Goal: Task Accomplishment & Management: Use online tool/utility

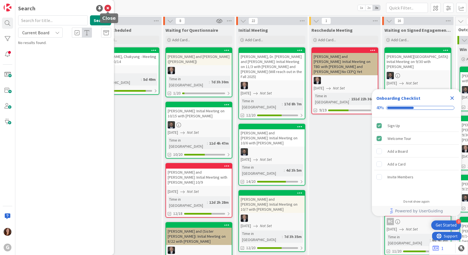
click at [107, 9] on icon at bounding box center [107, 8] width 7 height 7
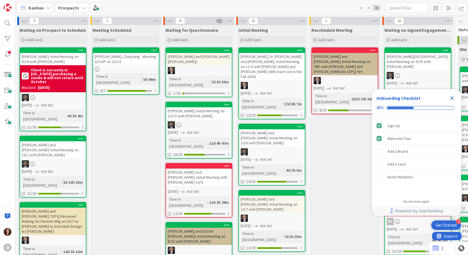
click at [452, 97] on icon "Close Checklist" at bounding box center [452, 98] width 4 height 4
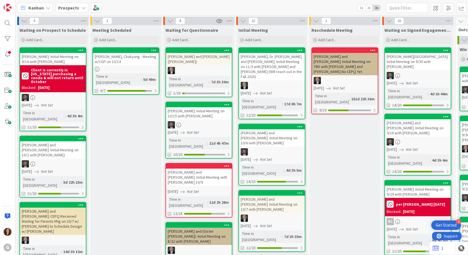
click at [67, 9] on b "Prospects" at bounding box center [68, 8] width 21 height 6
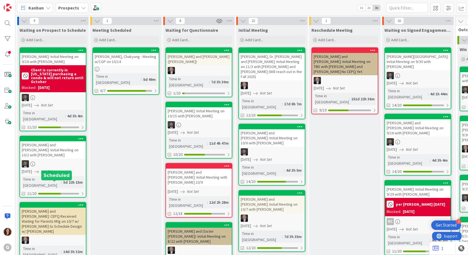
click at [61, 203] on div at bounding box center [54, 205] width 63 height 4
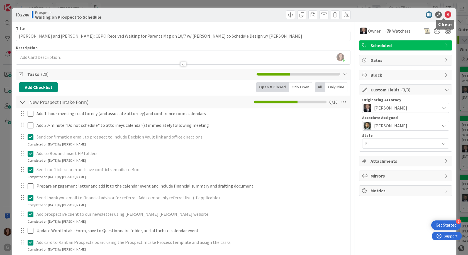
click at [444, 15] on icon at bounding box center [447, 14] width 7 height 7
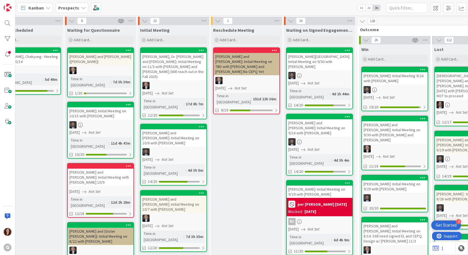
scroll to position [0, 171]
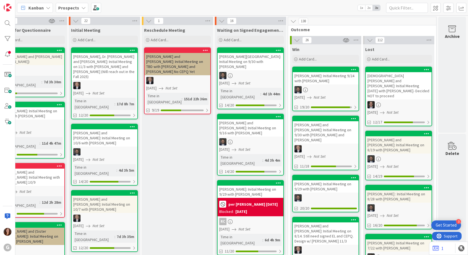
click at [66, 10] on b "Prospects" at bounding box center [68, 8] width 21 height 6
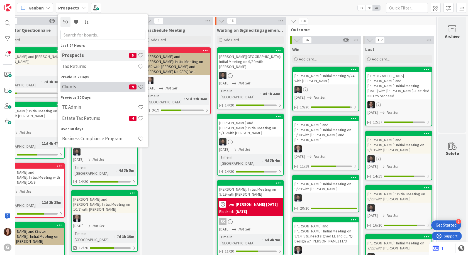
click at [72, 87] on h4 "Clients" at bounding box center [95, 87] width 67 height 6
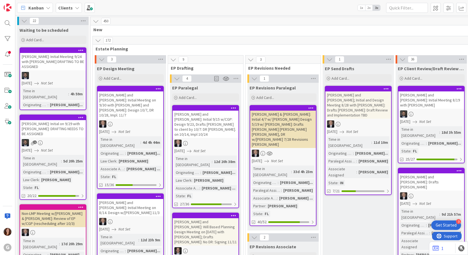
click at [46, 54] on div "[PERSON_NAME]: Initial Meeting 9/24 with [PERSON_NAME] DRAFTING TO BE ASSIGNED" at bounding box center [53, 61] width 66 height 17
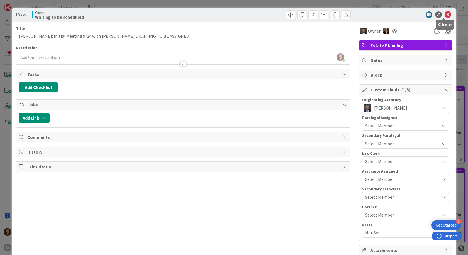
click at [444, 15] on icon at bounding box center [447, 14] width 7 height 7
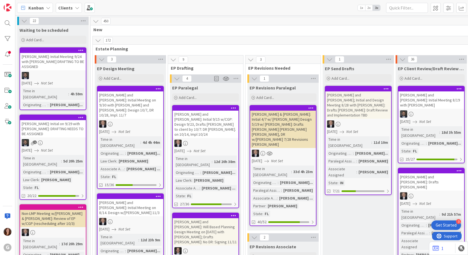
click at [47, 115] on div at bounding box center [53, 117] width 66 height 5
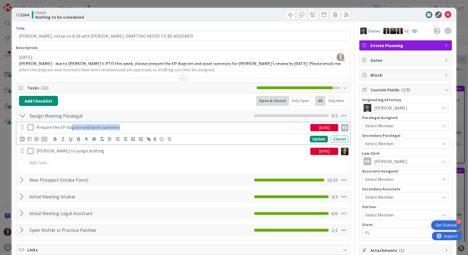
drag, startPoint x: 71, startPoint y: 129, endPoint x: 120, endPoint y: 127, distance: 48.8
click at [120, 127] on p "Prepare the EP diagram and asset summary" at bounding box center [171, 127] width 271 height 6
drag, startPoint x: 164, startPoint y: 181, endPoint x: 155, endPoint y: 174, distance: 11.4
click at [163, 180] on div "New Prospect (Intake Form) Checklist Name 26 / 64 New Prospect (Intake Form) 10…" at bounding box center [183, 179] width 334 height 13
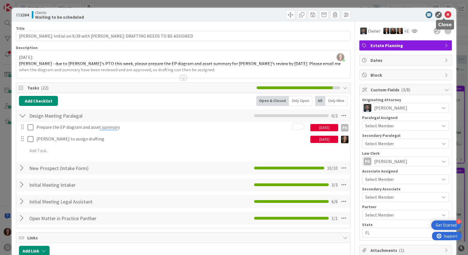
click at [444, 13] on icon at bounding box center [447, 14] width 7 height 7
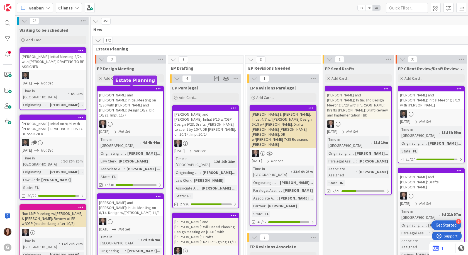
click at [117, 87] on div at bounding box center [131, 89] width 63 height 4
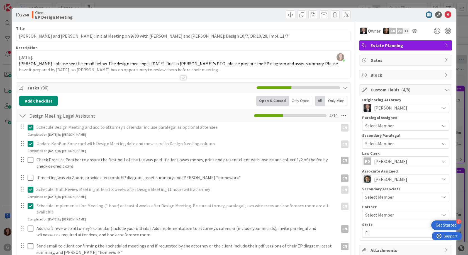
click at [82, 68] on div at bounding box center [183, 71] width 334 height 14
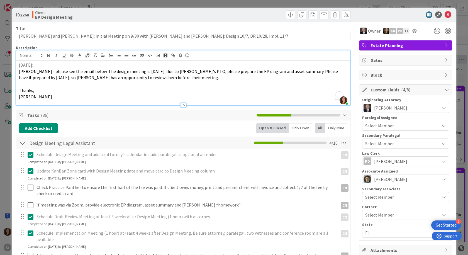
click at [89, 98] on p "[PERSON_NAME]" at bounding box center [183, 97] width 328 height 6
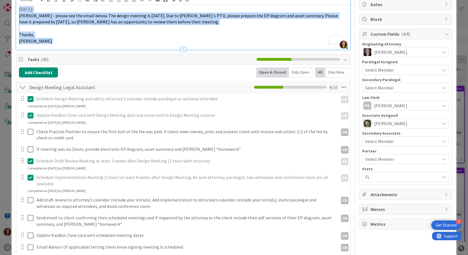
drag, startPoint x: 162, startPoint y: 51, endPoint x: 171, endPoint y: 51, distance: 9.5
click at [163, 38] on p "[PERSON_NAME]" at bounding box center [183, 41] width 328 height 6
click at [150, 41] on p "[PERSON_NAME]" at bounding box center [183, 41] width 328 height 6
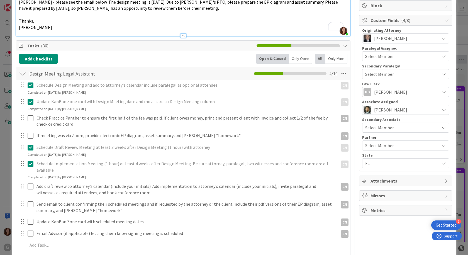
scroll to position [0, 0]
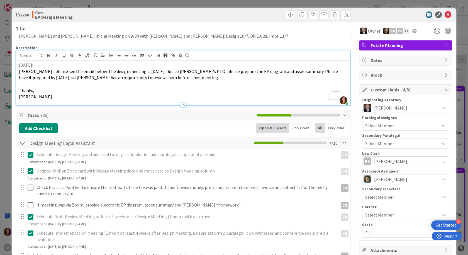
click at [90, 87] on p "Thanks," at bounding box center [183, 90] width 328 height 6
click at [93, 93] on p "Thanks," at bounding box center [183, 90] width 328 height 6
click at [216, 87] on p "Thanks," at bounding box center [183, 90] width 328 height 6
click at [167, 99] on p "[PERSON_NAME]" at bounding box center [183, 97] width 328 height 6
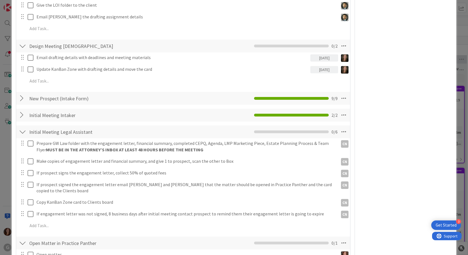
scroll to position [463, 0]
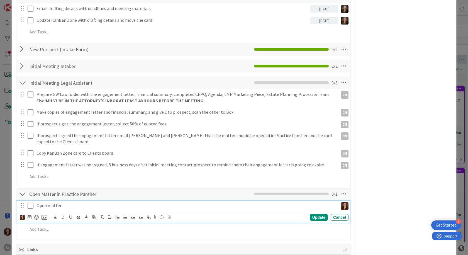
click at [31, 202] on icon at bounding box center [31, 205] width 6 height 7
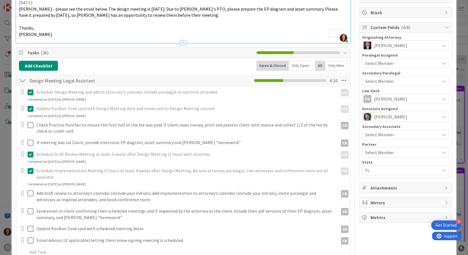
scroll to position [111, 0]
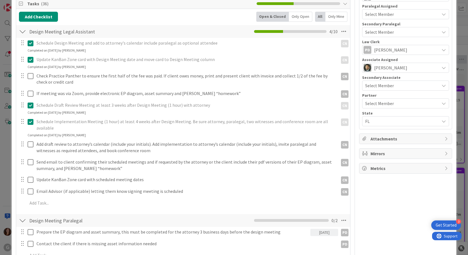
click at [395, 137] on span "Attachments" at bounding box center [405, 138] width 71 height 7
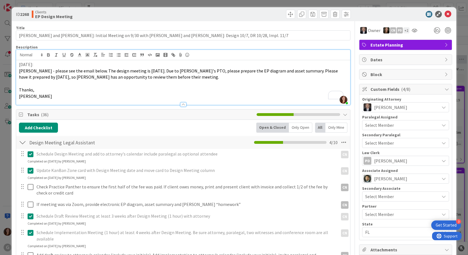
scroll to position [0, 0]
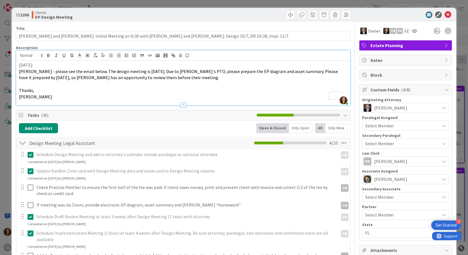
click at [180, 104] on div at bounding box center [183, 105] width 6 height 4
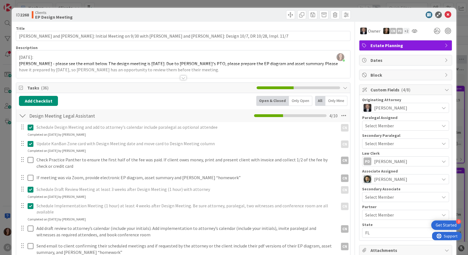
click at [171, 69] on div at bounding box center [183, 71] width 334 height 14
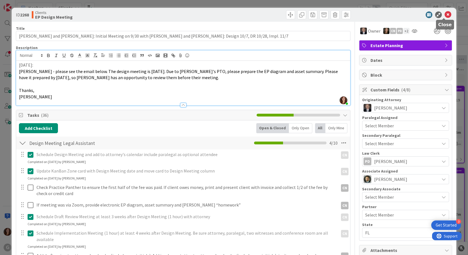
click at [444, 17] on icon at bounding box center [447, 14] width 7 height 7
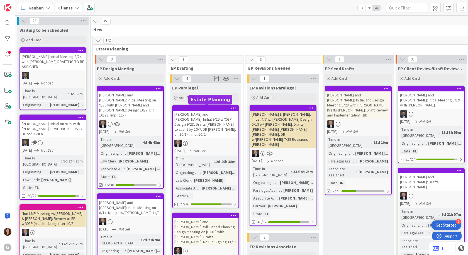
click at [211, 109] on div at bounding box center [206, 108] width 63 height 4
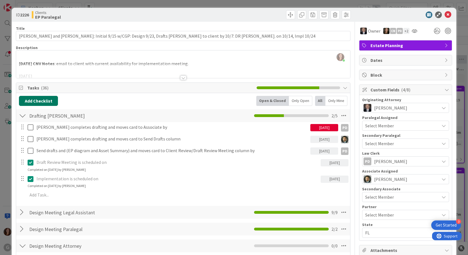
click at [38, 103] on button "Add Checklist" at bounding box center [38, 101] width 39 height 10
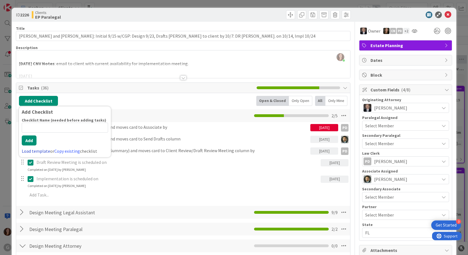
click at [42, 151] on link "Load template" at bounding box center [36, 151] width 28 height 6
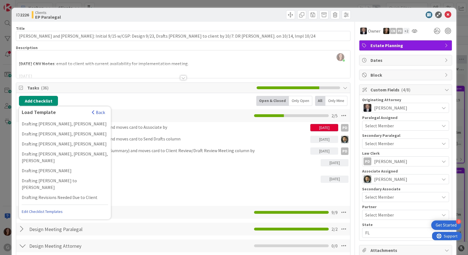
scroll to position [139, 0]
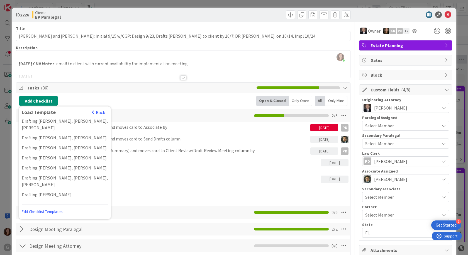
click at [269, 64] on div at bounding box center [183, 71] width 334 height 14
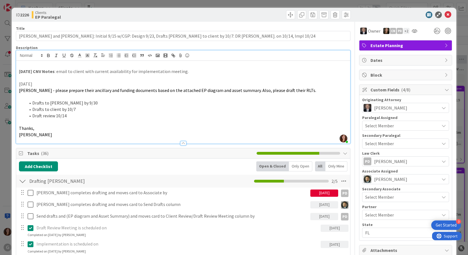
click at [120, 124] on p at bounding box center [183, 122] width 328 height 6
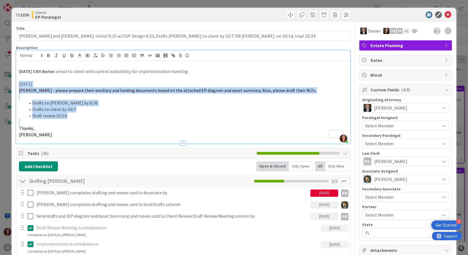
drag, startPoint x: 75, startPoint y: 121, endPoint x: 40, endPoint y: 102, distance: 39.1
click at [16, 86] on div "Carina Arias just joined 9.26.25 CNV Notes : email to client with current avail…" at bounding box center [183, 97] width 334 height 94
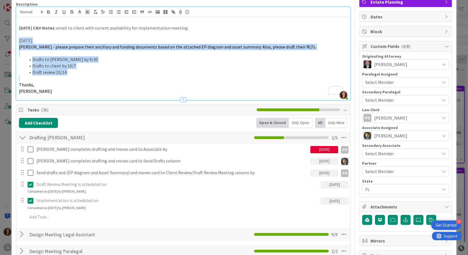
scroll to position [0, 0]
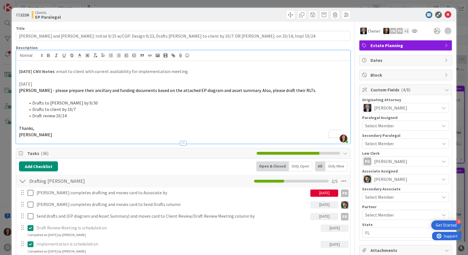
click at [203, 134] on p "[PERSON_NAME]" at bounding box center [183, 134] width 328 height 6
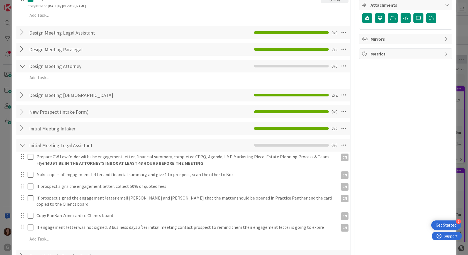
scroll to position [283, 0]
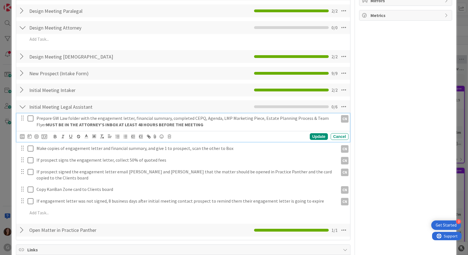
click at [31, 119] on icon at bounding box center [31, 118] width 6 height 7
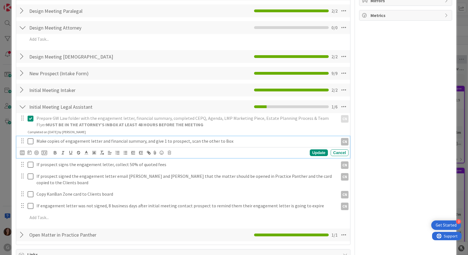
click at [29, 143] on icon at bounding box center [31, 141] width 6 height 7
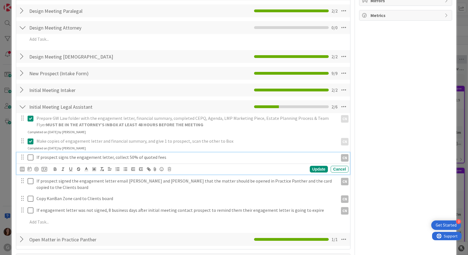
click at [29, 161] on button at bounding box center [31, 157] width 7 height 9
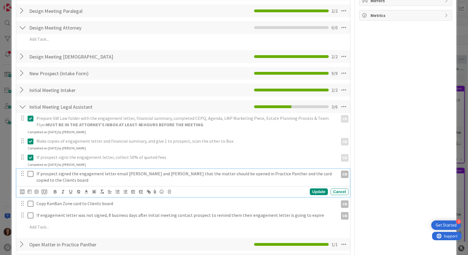
click at [30, 174] on icon at bounding box center [31, 173] width 6 height 7
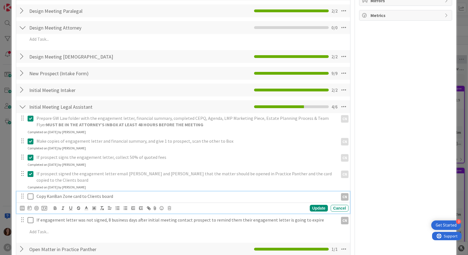
click at [30, 193] on icon at bounding box center [31, 196] width 6 height 7
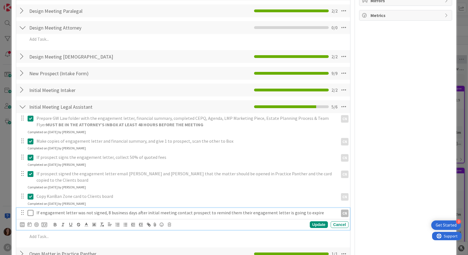
click at [31, 209] on icon at bounding box center [31, 212] width 6 height 7
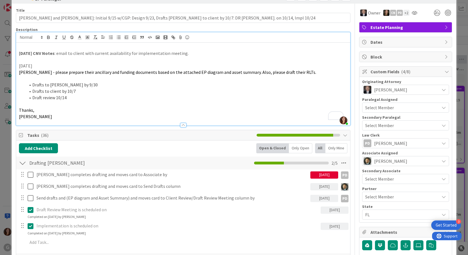
scroll to position [28, 0]
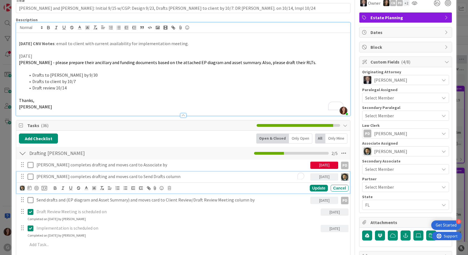
click at [133, 177] on p "[PERSON_NAME] completes drafting and moves card to Send Drafts column" at bounding box center [171, 176] width 271 height 6
click at [320, 245] on p "To enrich screen reader interactions, please activate Accessibility in Grammarl…" at bounding box center [187, 244] width 318 height 6
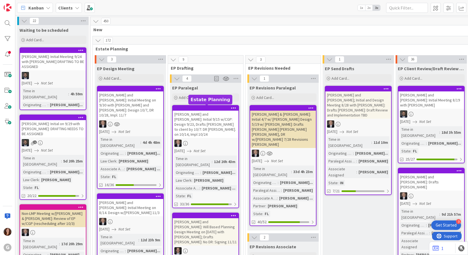
click at [202, 107] on div at bounding box center [206, 108] width 63 height 4
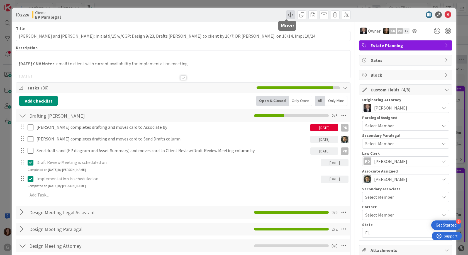
click at [286, 15] on span at bounding box center [290, 14] width 9 height 9
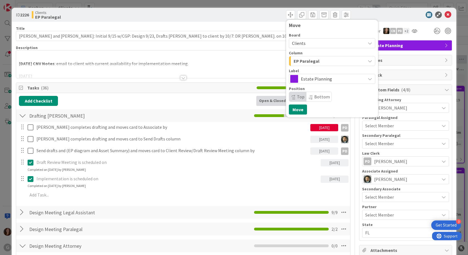
click at [316, 65] on div "EP Paralegal" at bounding box center [328, 61] width 73 height 9
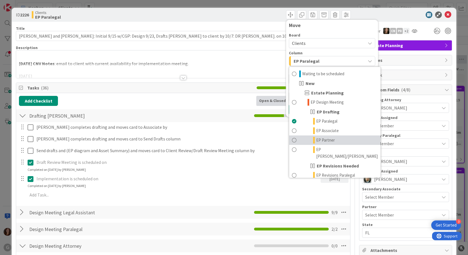
click at [292, 142] on span at bounding box center [294, 140] width 4 height 7
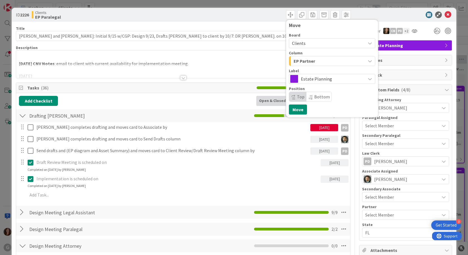
click at [308, 59] on span "EP Partner" at bounding box center [303, 60] width 21 height 7
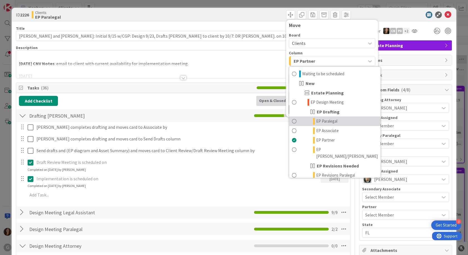
click at [292, 121] on span at bounding box center [294, 121] width 4 height 7
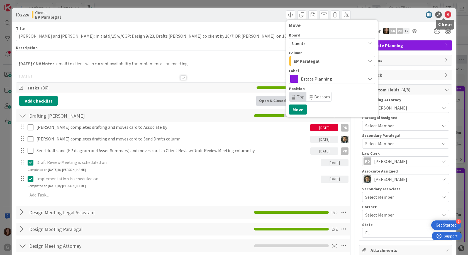
click at [444, 15] on icon at bounding box center [447, 14] width 7 height 7
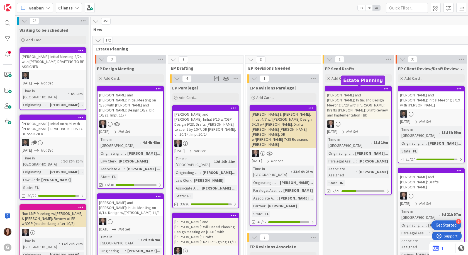
click at [361, 89] on div at bounding box center [359, 89] width 63 height 4
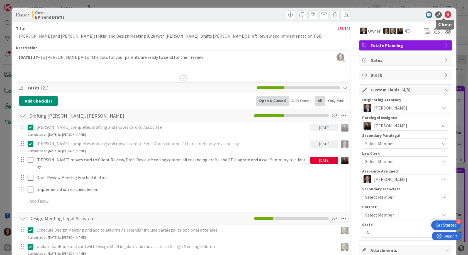
click at [445, 15] on icon at bounding box center [447, 14] width 7 height 7
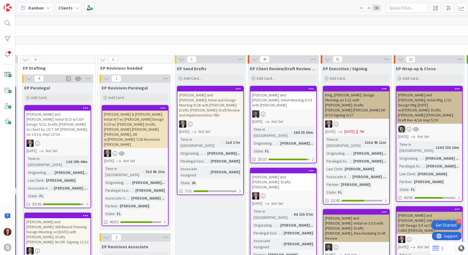
scroll to position [0, 205]
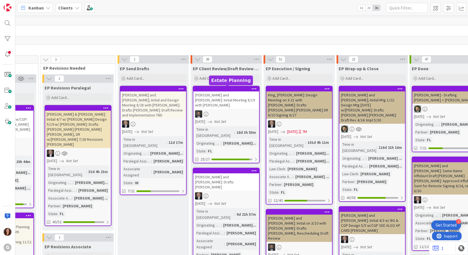
click at [241, 88] on div at bounding box center [227, 89] width 63 height 4
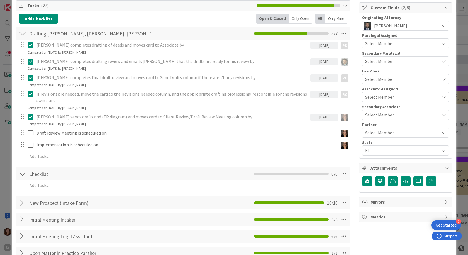
scroll to position [84, 0]
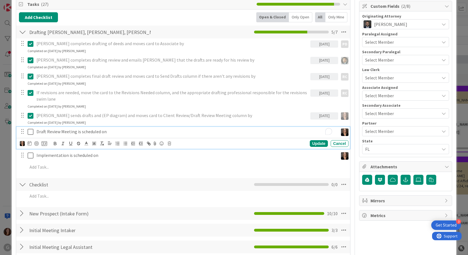
click at [100, 131] on p "Draft Review Meeting is scheduled on" at bounding box center [185, 131] width 299 height 6
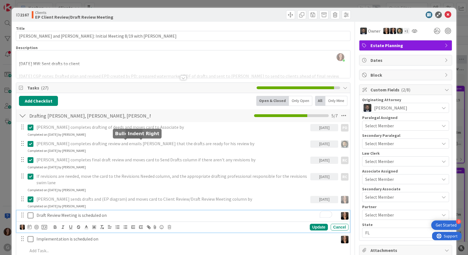
scroll to position [84, 0]
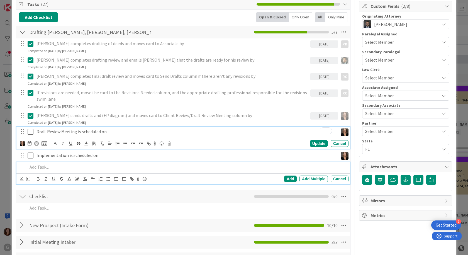
click at [178, 165] on p at bounding box center [187, 167] width 318 height 6
click at [77, 143] on div "Draft Review Meeting is scheduled on Update Cancel" at bounding box center [182, 138] width 333 height 22
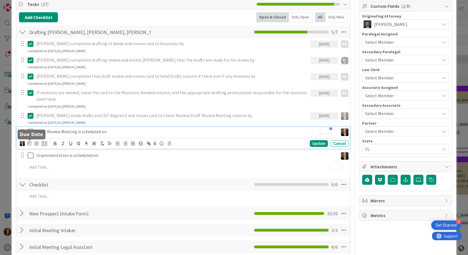
click at [29, 144] on icon at bounding box center [30, 143] width 4 height 4
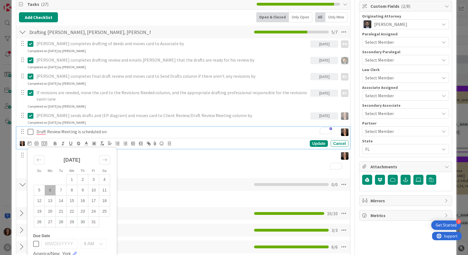
click at [50, 189] on td "6" at bounding box center [50, 190] width 11 height 11
type input "[DATE]"
drag, startPoint x: 206, startPoint y: 175, endPoint x: 203, endPoint y: 170, distance: 5.9
click at [206, 174] on div "Add Checklist Open & Closed Only Open All Only Mine Drafting [PERSON_NAME] Chec…" at bounding box center [183, 141] width 328 height 258
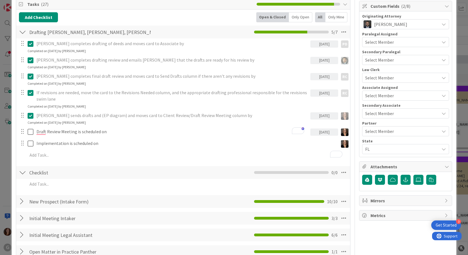
click at [153, 137] on div "[PERSON_NAME] completes drafting of deeds and moves card to Associate by [DATE]…" at bounding box center [183, 100] width 328 height 124
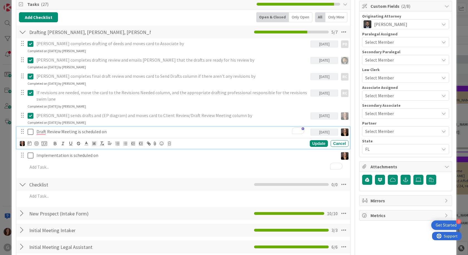
click at [149, 133] on p "Draft Review Meeting is scheduled on" at bounding box center [171, 131] width 271 height 6
click at [153, 131] on p "Draft Review Meeting is scheduled on" at bounding box center [171, 131] width 271 height 6
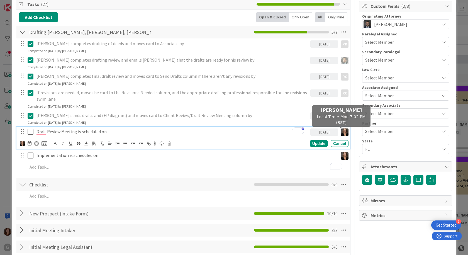
click at [321, 132] on div "[DATE]" at bounding box center [324, 131] width 28 height 7
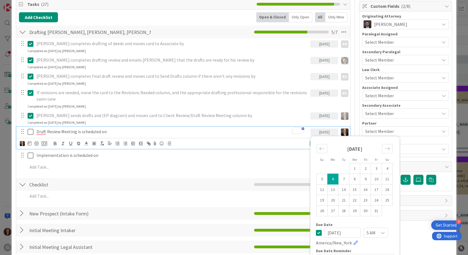
click at [316, 231] on icon at bounding box center [319, 232] width 6 height 7
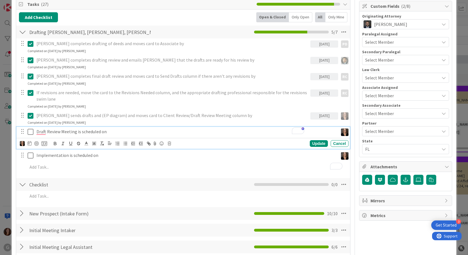
scroll to position [0, 0]
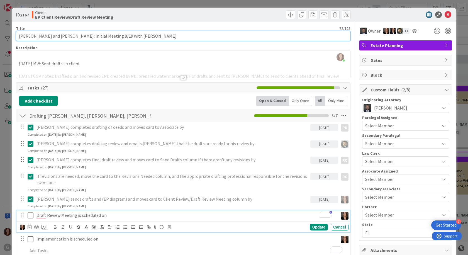
click at [173, 38] on input "[PERSON_NAME] and [PERSON_NAME]: Initial Meeting 8/19 with [PERSON_NAME]" at bounding box center [183, 36] width 334 height 10
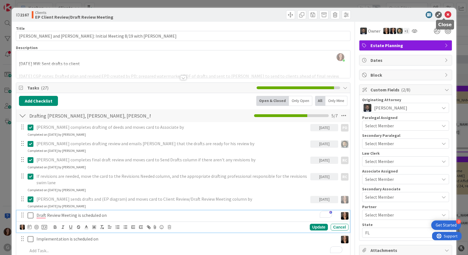
click at [444, 16] on icon at bounding box center [447, 14] width 7 height 7
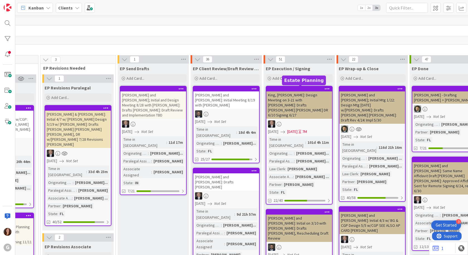
click at [314, 90] on div at bounding box center [300, 89] width 63 height 4
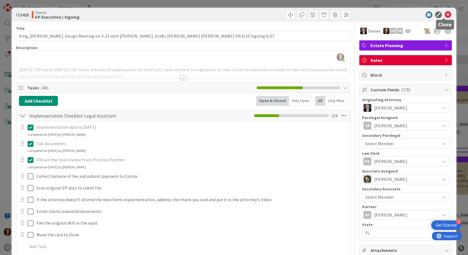
click at [444, 16] on icon at bounding box center [447, 14] width 7 height 7
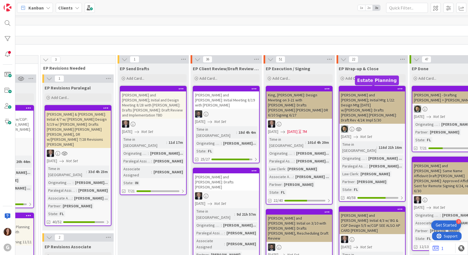
click at [375, 89] on div at bounding box center [373, 89] width 63 height 4
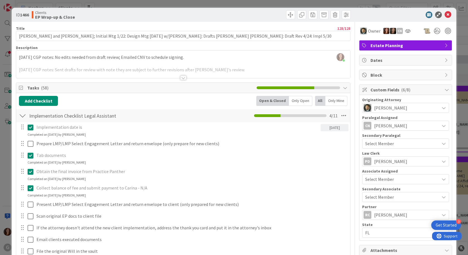
click at [118, 67] on div at bounding box center [183, 71] width 334 height 14
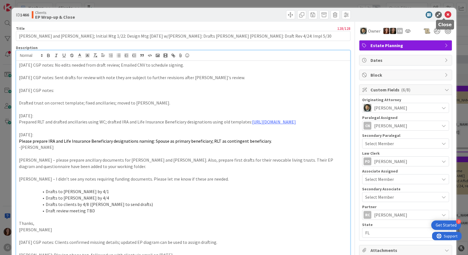
click at [444, 16] on icon at bounding box center [447, 14] width 7 height 7
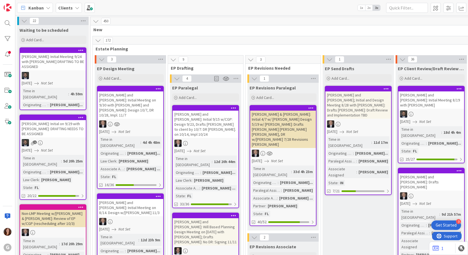
click at [98, 43] on icon at bounding box center [98, 40] width 6 height 6
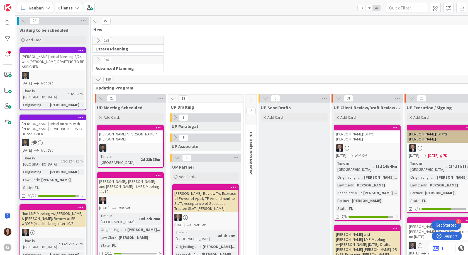
click at [101, 69] on span "Advanced Planning" at bounding box center [125, 68] width 61 height 6
click at [99, 60] on icon at bounding box center [98, 60] width 6 height 6
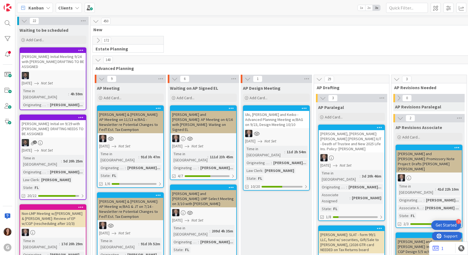
click at [97, 41] on icon at bounding box center [98, 40] width 6 height 6
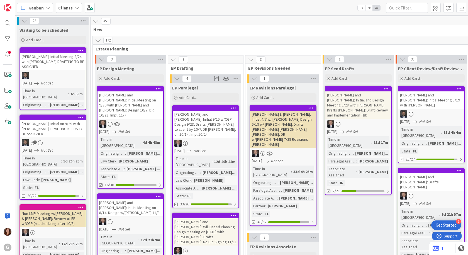
click at [102, 60] on icon at bounding box center [102, 59] width 6 height 6
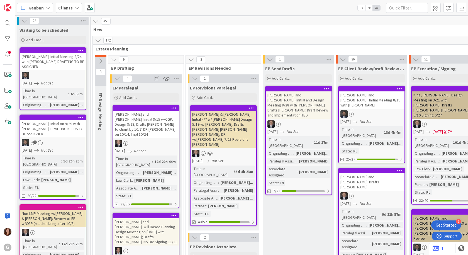
click at [101, 60] on icon at bounding box center [100, 61] width 6 height 6
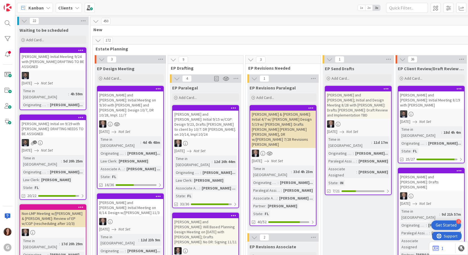
click at [99, 41] on icon at bounding box center [98, 40] width 6 height 6
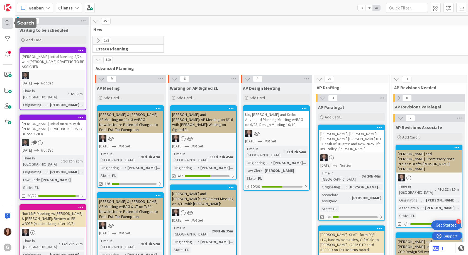
click at [9, 24] on div at bounding box center [7, 23] width 11 height 11
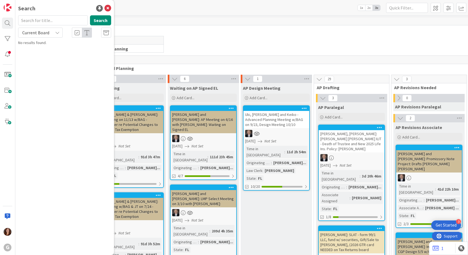
click at [48, 21] on input "text" at bounding box center [53, 20] width 70 height 10
type input "[PERSON_NAME]"
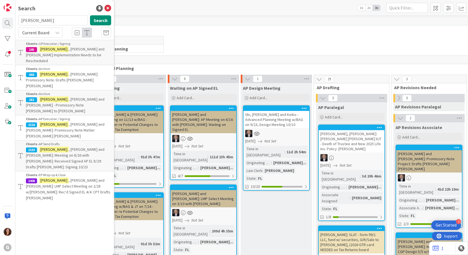
click at [86, 178] on span ", [PERSON_NAME] and [PERSON_NAME]: LMP Select Meeting on 2/28 w/[PERSON_NAME]: …" at bounding box center [68, 189] width 84 height 23
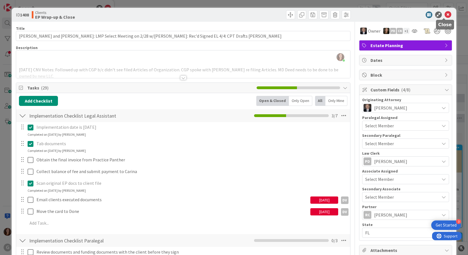
click at [445, 17] on icon at bounding box center [447, 14] width 7 height 7
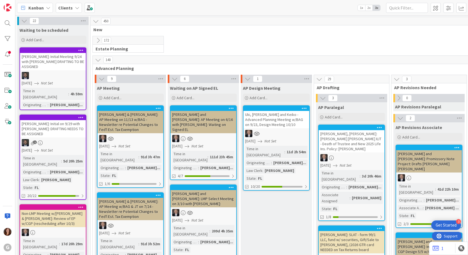
click at [101, 80] on icon at bounding box center [102, 79] width 6 height 6
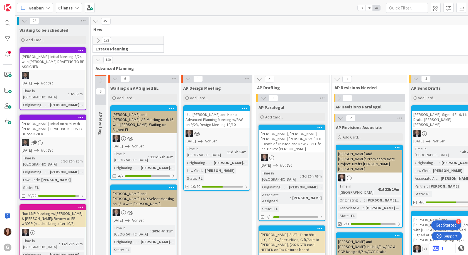
click at [101, 83] on icon at bounding box center [100, 80] width 6 height 6
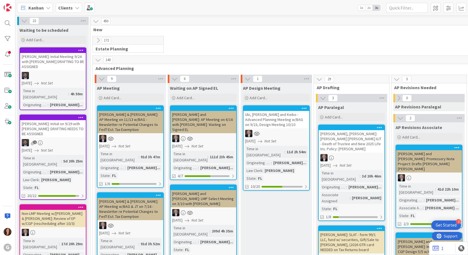
click at [100, 80] on icon at bounding box center [102, 79] width 6 height 6
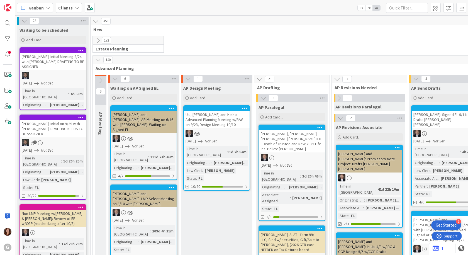
click at [100, 80] on icon at bounding box center [100, 80] width 6 height 6
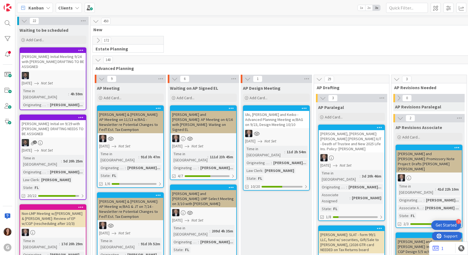
click at [97, 63] on icon at bounding box center [98, 60] width 6 height 6
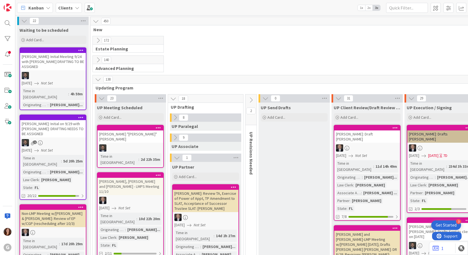
click at [102, 97] on icon at bounding box center [102, 98] width 6 height 6
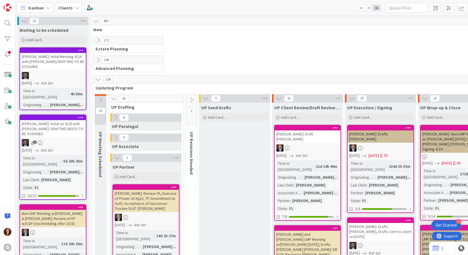
click at [100, 98] on icon at bounding box center [100, 100] width 6 height 6
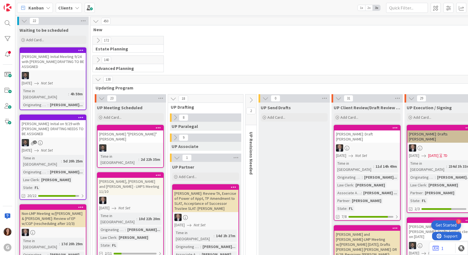
click at [100, 82] on icon at bounding box center [98, 79] width 6 height 6
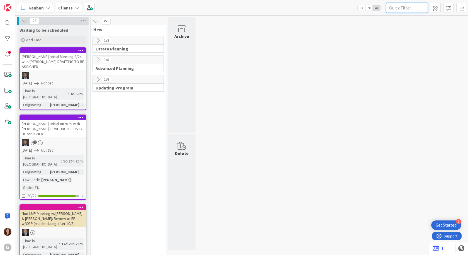
click at [396, 12] on input "text" at bounding box center [407, 8] width 42 height 10
click at [39, 8] on span "Kanban" at bounding box center [35, 7] width 15 height 7
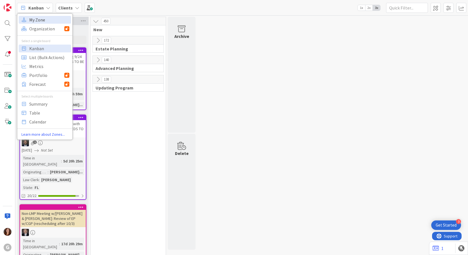
click at [38, 20] on span "My Zone" at bounding box center [49, 20] width 40 height 8
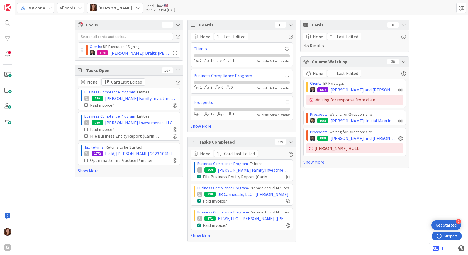
click at [136, 8] on icon at bounding box center [138, 8] width 4 height 4
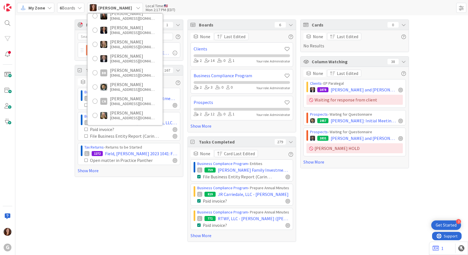
scroll to position [56, 0]
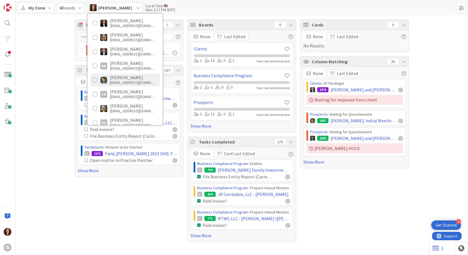
click at [95, 81] on div at bounding box center [94, 79] width 5 height 5
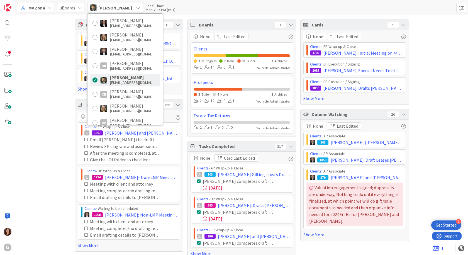
click at [38, 98] on div "Focus 10 Clients › AP Partner 2219 [PERSON_NAME]: Drafting [PERSON_NAME] [PERSO…" at bounding box center [241, 139] width 452 height 248
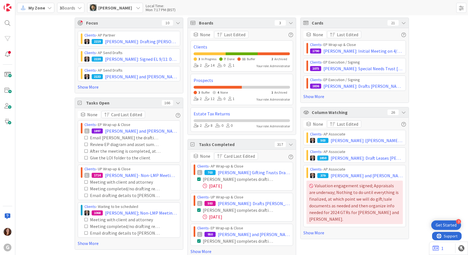
scroll to position [0, 0]
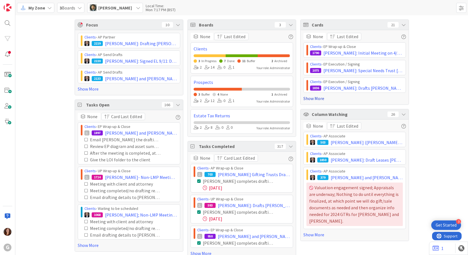
click at [305, 99] on link "Show More" at bounding box center [354, 98] width 102 height 7
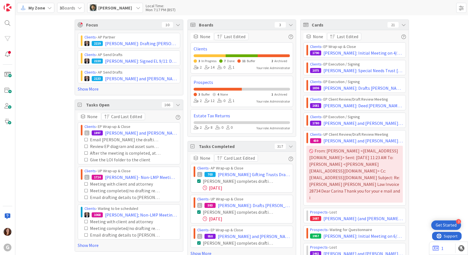
click at [289, 25] on icon at bounding box center [290, 25] width 4 height 4
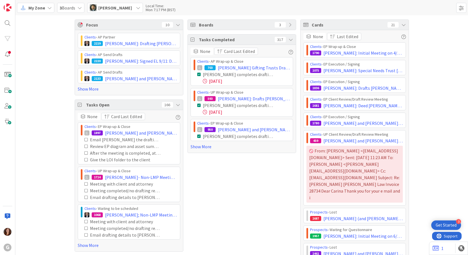
click at [288, 40] on icon at bounding box center [290, 39] width 4 height 4
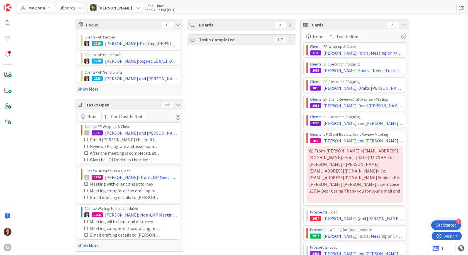
click at [288, 39] on icon at bounding box center [290, 39] width 4 height 4
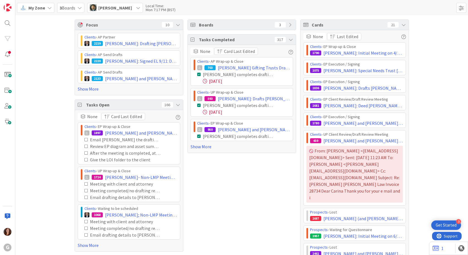
click at [288, 25] on icon at bounding box center [290, 25] width 4 height 4
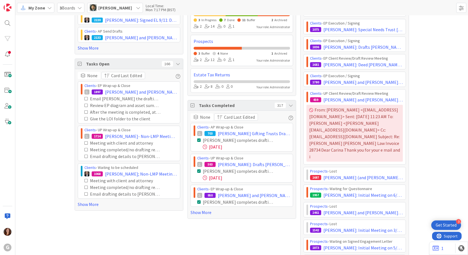
scroll to position [56, 0]
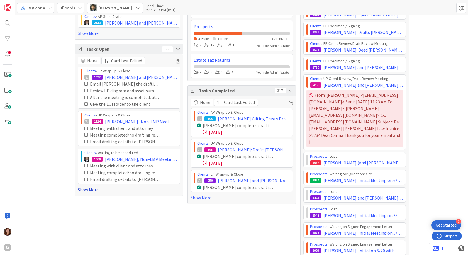
click at [90, 190] on link "Show More" at bounding box center [129, 189] width 102 height 7
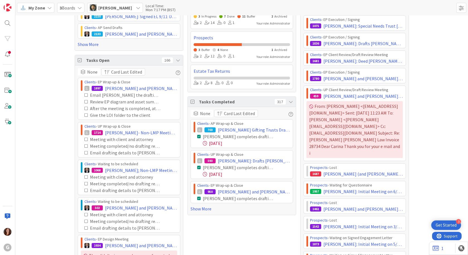
scroll to position [0, 0]
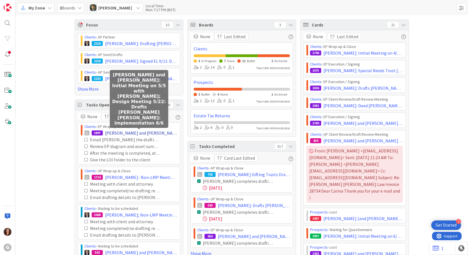
click at [105, 133] on span "[PERSON_NAME] and [PERSON_NAME]: Initial Meeting on 5/5 with [PERSON_NAME]; Des…" at bounding box center [141, 132] width 72 height 7
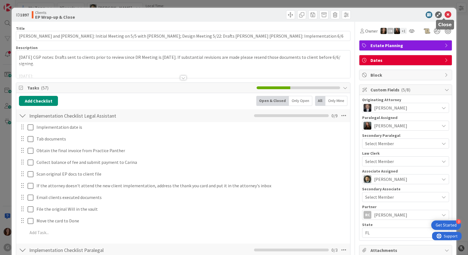
click at [444, 16] on icon at bounding box center [447, 14] width 7 height 7
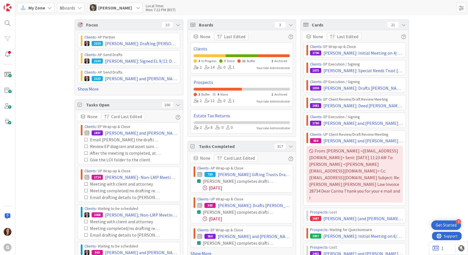
click at [40, 9] on span "My Zone" at bounding box center [36, 7] width 17 height 7
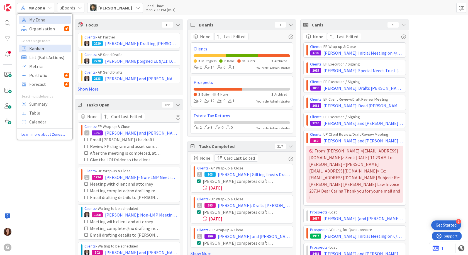
click at [36, 50] on span "Kanban" at bounding box center [49, 48] width 40 height 8
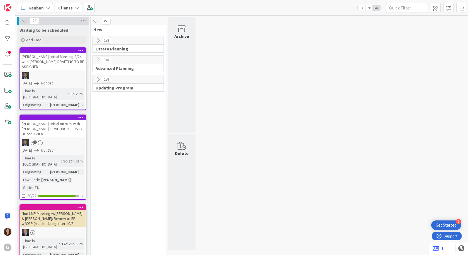
click at [72, 8] on div "Clients" at bounding box center [69, 8] width 26 height 10
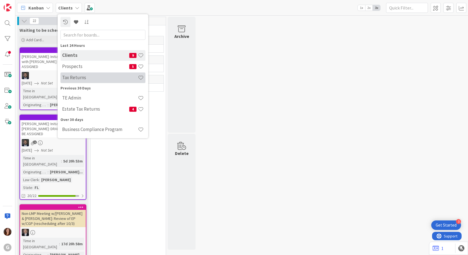
click at [77, 79] on h4 "Tax Returns" at bounding box center [100, 78] width 76 height 6
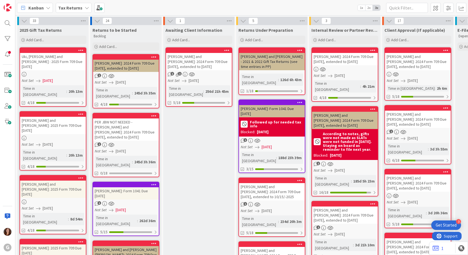
click at [71, 9] on b "Tax Returns" at bounding box center [70, 8] width 24 height 6
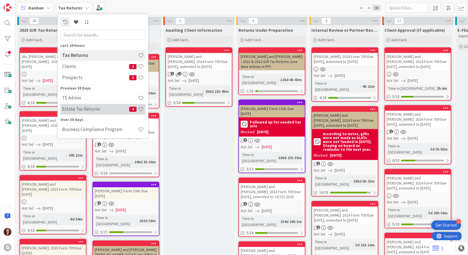
click at [77, 112] on h4 "Estate Tax Returns" at bounding box center [95, 109] width 67 height 6
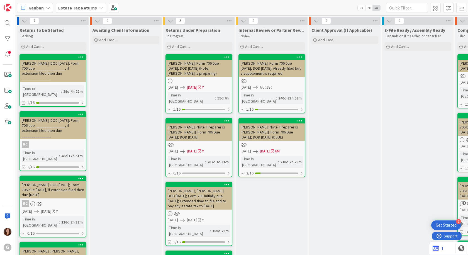
click at [79, 8] on b "Estate Tax Returns" at bounding box center [77, 8] width 39 height 6
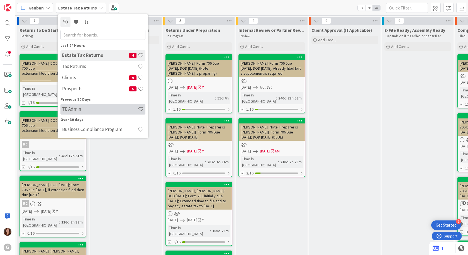
click at [81, 111] on h4 "TE Admin" at bounding box center [100, 109] width 76 height 6
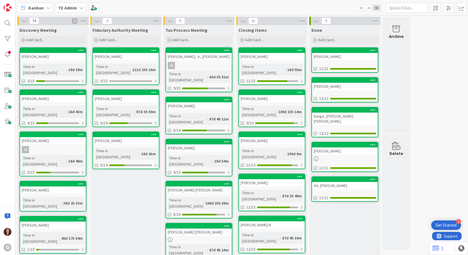
click at [40, 53] on div "Perry, Jerry Joe" at bounding box center [53, 56] width 66 height 7
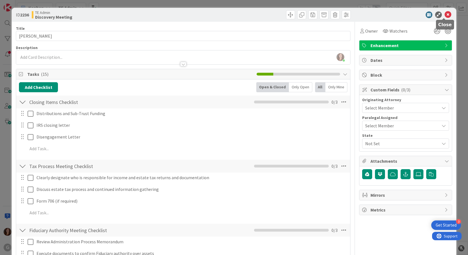
click at [444, 13] on icon at bounding box center [447, 14] width 7 height 7
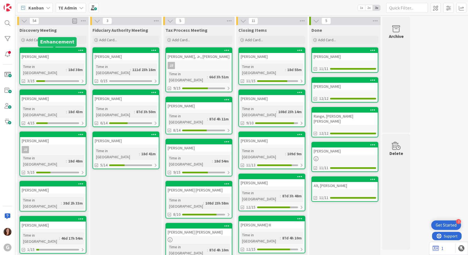
click at [53, 51] on div at bounding box center [54, 50] width 63 height 4
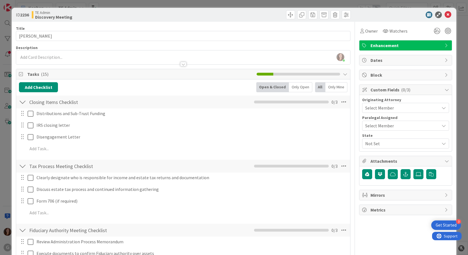
click at [376, 107] on span "Select Member" at bounding box center [379, 107] width 29 height 7
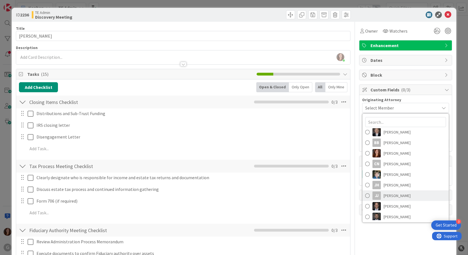
scroll to position [46, 0]
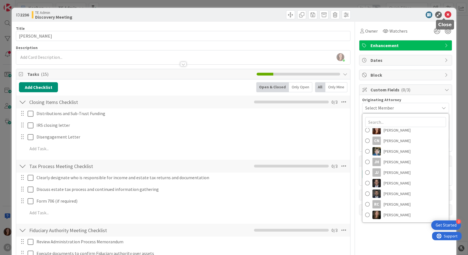
click at [446, 15] on icon at bounding box center [447, 14] width 7 height 7
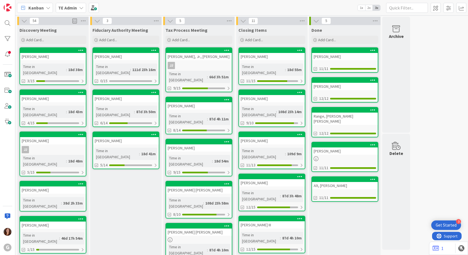
click at [192, 98] on div at bounding box center [199, 100] width 63 height 4
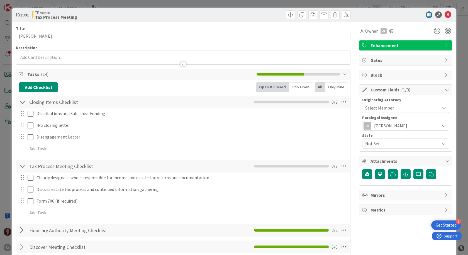
click at [378, 106] on span "Select Member" at bounding box center [379, 107] width 29 height 7
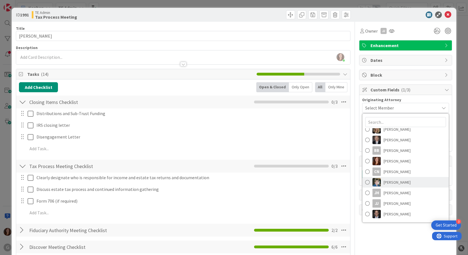
scroll to position [28, 0]
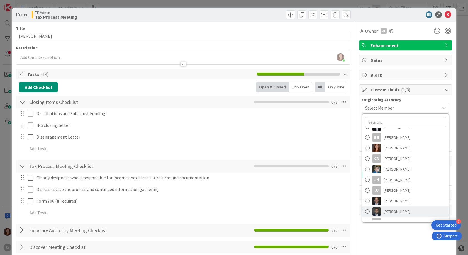
click at [365, 212] on span at bounding box center [367, 211] width 4 height 8
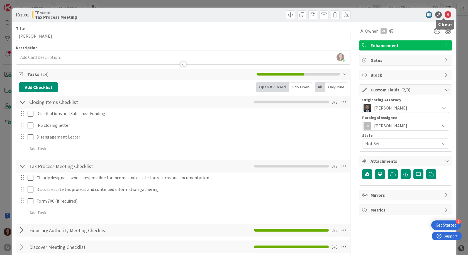
click at [444, 15] on icon at bounding box center [447, 14] width 7 height 7
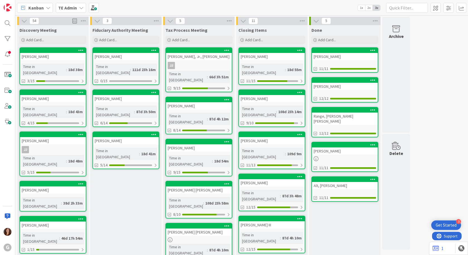
click at [201, 144] on div "Wasmer, Pedro E." at bounding box center [199, 147] width 66 height 7
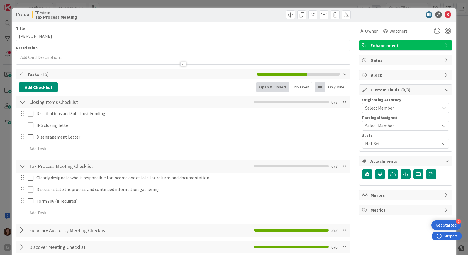
click at [379, 107] on span "Select Member" at bounding box center [379, 107] width 29 height 7
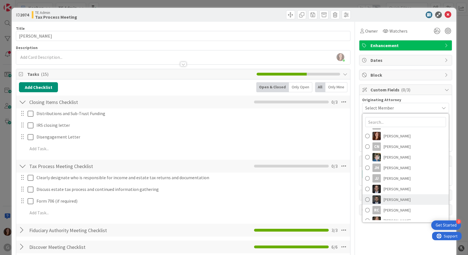
scroll to position [46, 0]
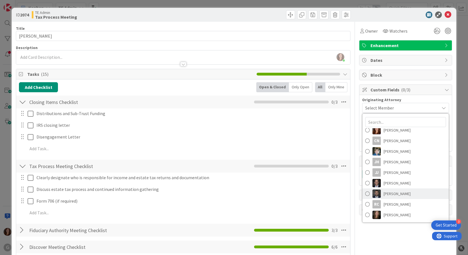
click at [365, 194] on span at bounding box center [367, 193] width 4 height 8
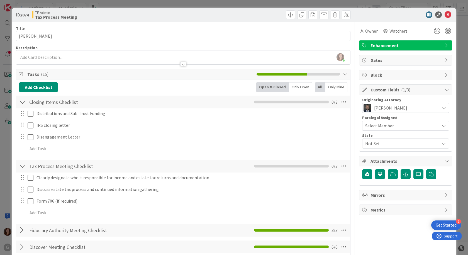
click at [377, 126] on span "Select Member" at bounding box center [379, 125] width 29 height 7
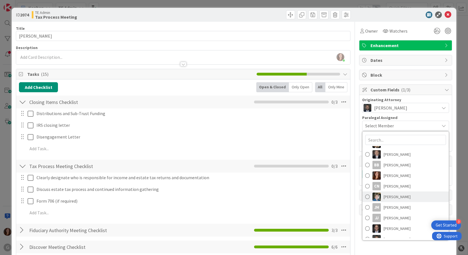
scroll to position [28, 0]
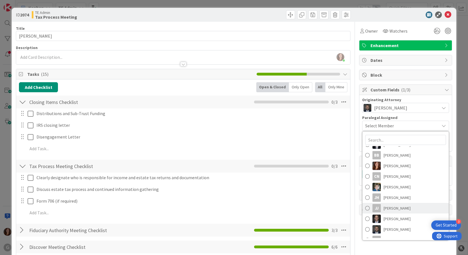
click at [365, 209] on span at bounding box center [367, 208] width 4 height 8
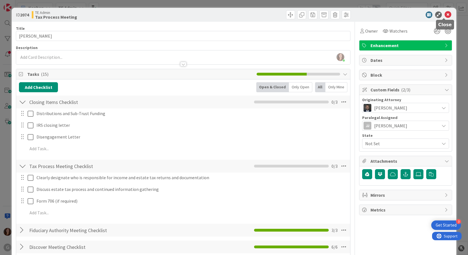
click at [445, 15] on icon at bounding box center [447, 14] width 7 height 7
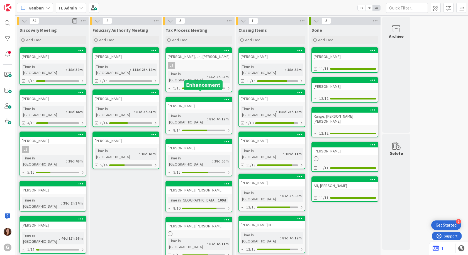
click at [219, 98] on div at bounding box center [199, 100] width 63 height 4
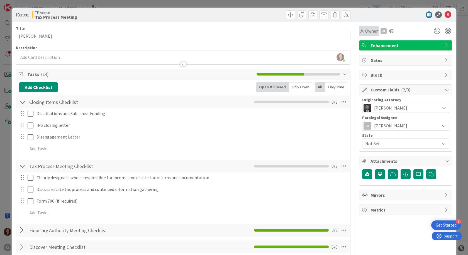
click at [365, 31] on span "Owner" at bounding box center [371, 31] width 13 height 7
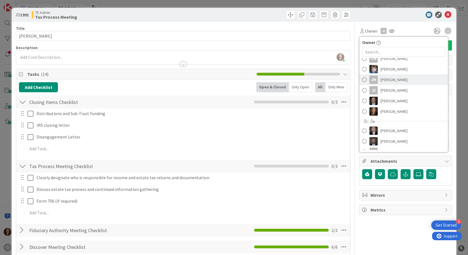
scroll to position [72, 0]
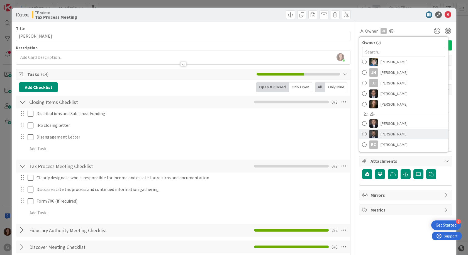
click at [362, 133] on span at bounding box center [364, 134] width 4 height 8
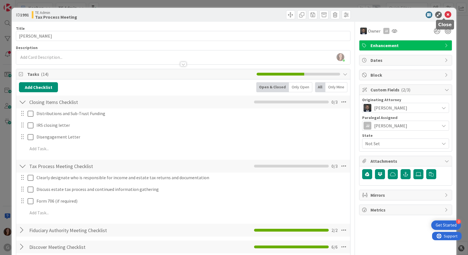
click at [444, 12] on icon at bounding box center [447, 14] width 7 height 7
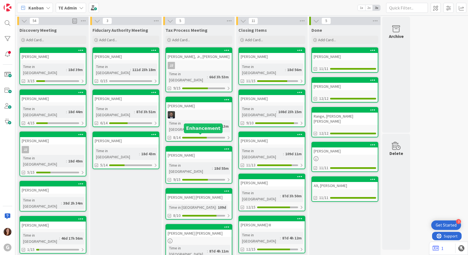
click at [192, 147] on div at bounding box center [199, 149] width 63 height 4
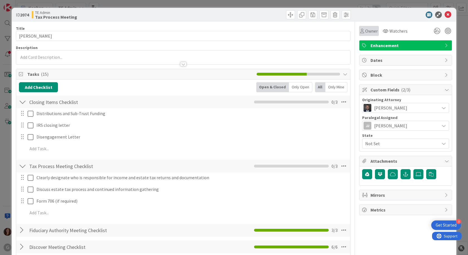
click at [365, 31] on span "Owner" at bounding box center [371, 31] width 13 height 7
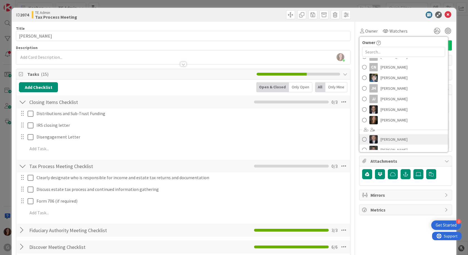
scroll to position [72, 0]
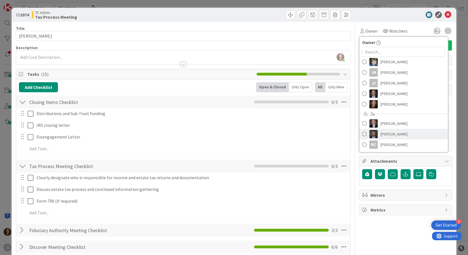
click at [362, 134] on span at bounding box center [364, 134] width 4 height 8
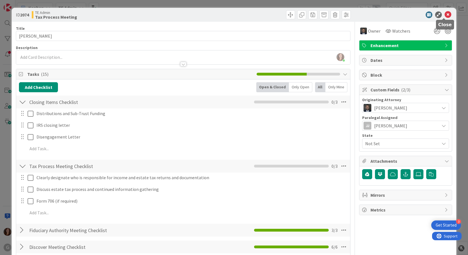
click at [444, 13] on icon at bounding box center [447, 14] width 7 height 7
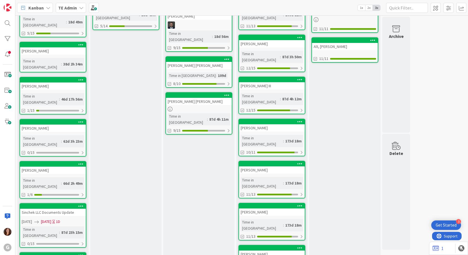
scroll to position [139, 0]
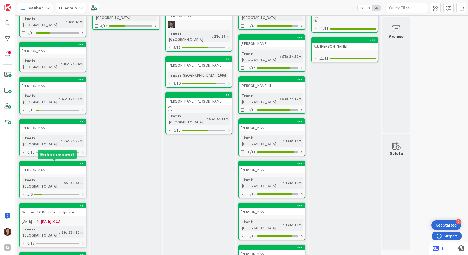
click at [66, 204] on div at bounding box center [54, 206] width 63 height 4
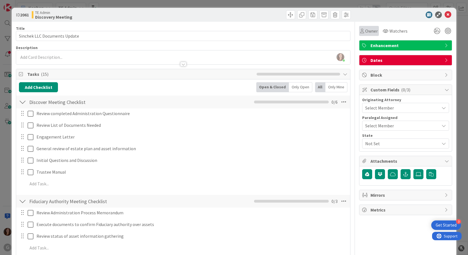
click at [365, 30] on span "Owner" at bounding box center [371, 31] width 13 height 7
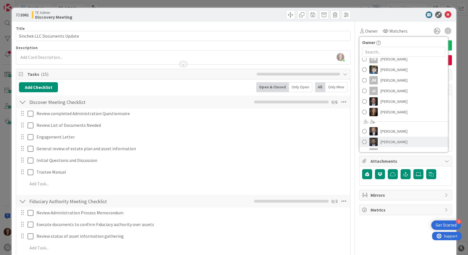
scroll to position [72, 0]
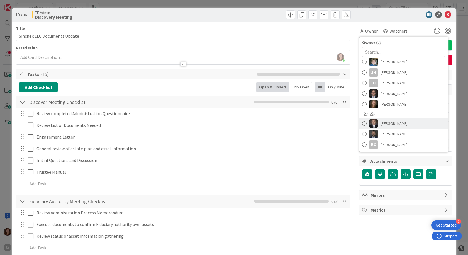
click at [362, 124] on span at bounding box center [364, 123] width 4 height 8
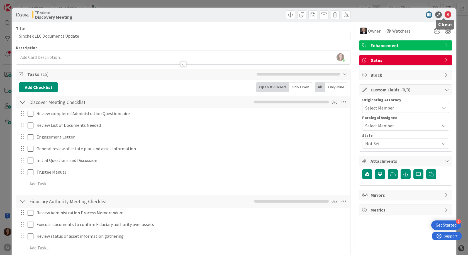
click at [444, 13] on icon at bounding box center [447, 14] width 7 height 7
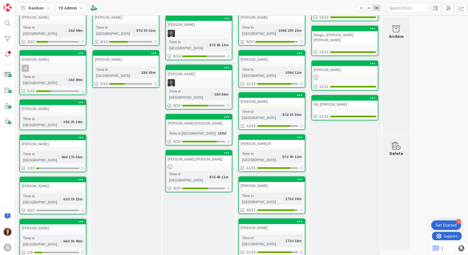
scroll to position [84, 0]
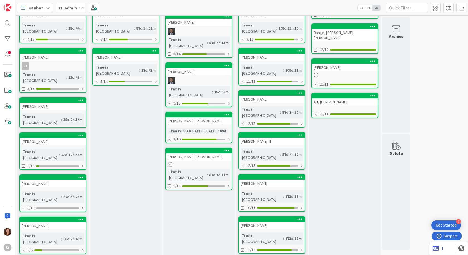
click at [266, 175] on div at bounding box center [272, 177] width 66 height 5
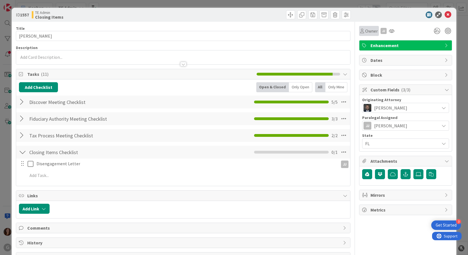
click at [366, 29] on span "Owner" at bounding box center [371, 31] width 13 height 7
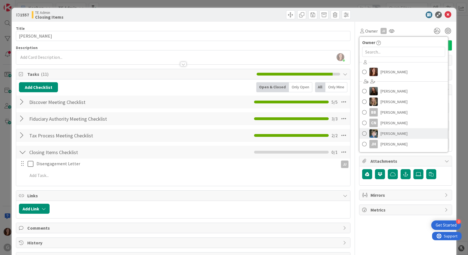
scroll to position [72, 0]
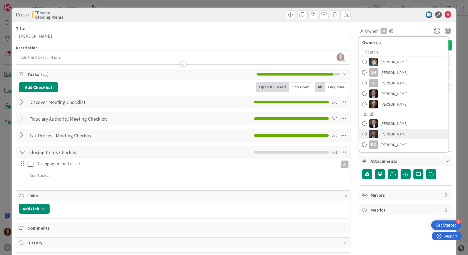
click at [362, 134] on span at bounding box center [364, 134] width 4 height 8
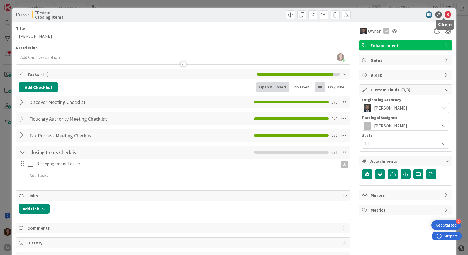
click at [444, 15] on icon at bounding box center [447, 14] width 7 height 7
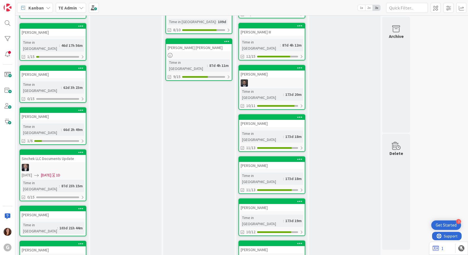
scroll to position [195, 0]
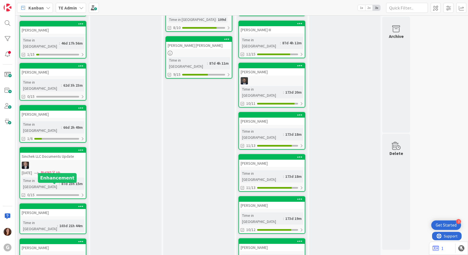
click at [67, 239] on div at bounding box center [54, 241] width 63 height 4
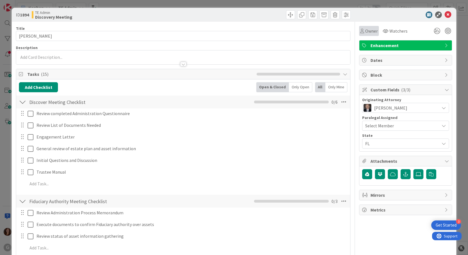
click at [365, 32] on span "Owner" at bounding box center [371, 31] width 13 height 7
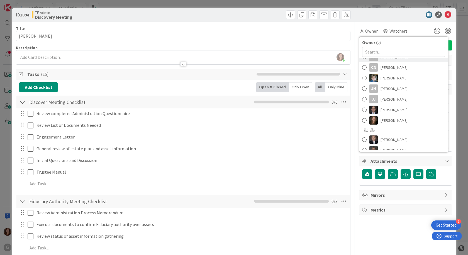
scroll to position [56, 0]
click at [362, 139] on span at bounding box center [364, 139] width 4 height 8
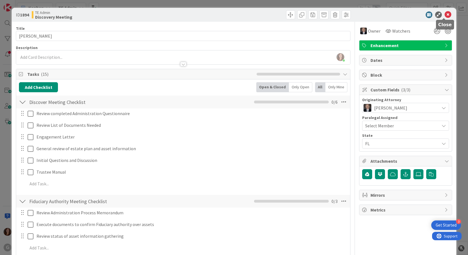
click at [445, 13] on icon at bounding box center [447, 14] width 7 height 7
